Goal: Transaction & Acquisition: Purchase product/service

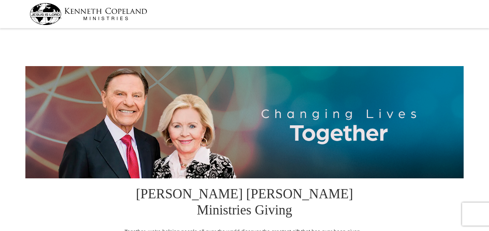
select select "IA"
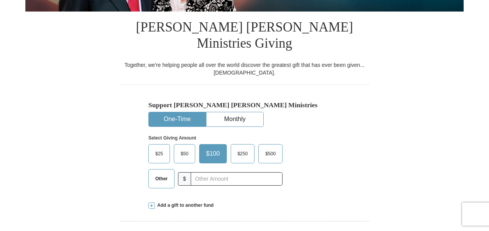
click at [157, 148] on span "$25" at bounding box center [158, 154] width 15 height 12
click at [0, 0] on input "$25" at bounding box center [0, 0] width 0 height 0
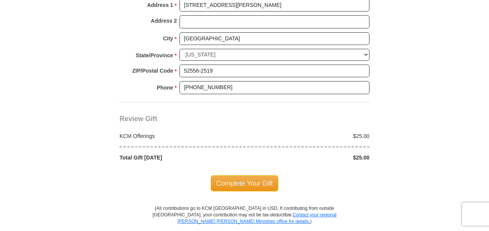
scroll to position [686, 0]
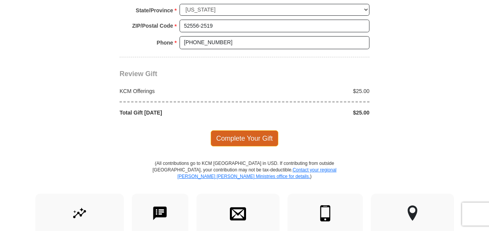
click at [232, 130] on span "Complete Your Gift" at bounding box center [245, 138] width 68 height 16
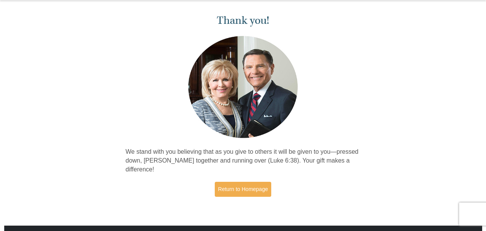
scroll to position [60, 0]
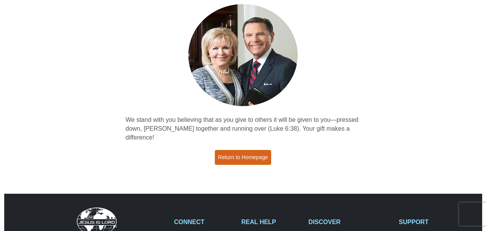
click at [238, 158] on link "Return to Homepage" at bounding box center [243, 157] width 57 height 15
